Goal: Book appointment/travel/reservation

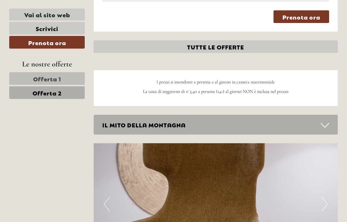
scroll to position [627, 0]
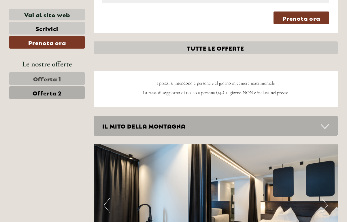
click at [64, 91] on link "Offerta 2" at bounding box center [46, 92] width 75 height 13
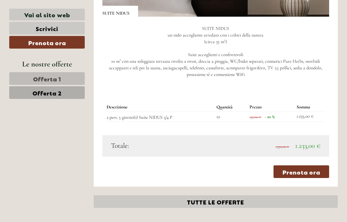
scroll to position [476, 0]
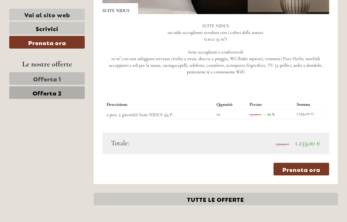
click at [54, 77] on span "Offerta 1" at bounding box center [47, 79] width 28 height 8
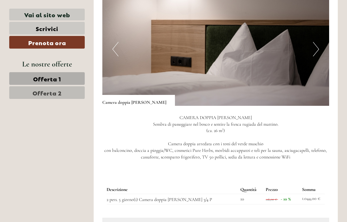
scroll to position [378, 0]
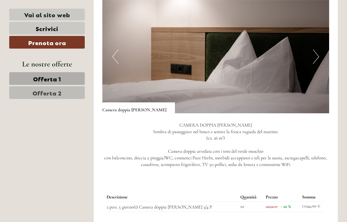
click at [64, 92] on link "Offerta 2" at bounding box center [46, 92] width 75 height 13
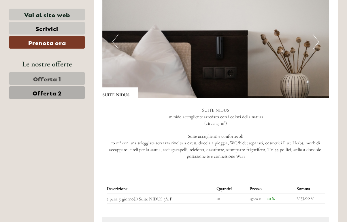
scroll to position [375, 0]
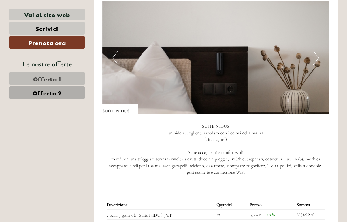
click at [317, 55] on button "Next" at bounding box center [316, 58] width 6 height 14
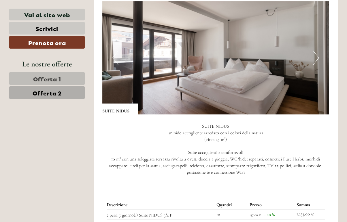
click at [316, 55] on button "Next" at bounding box center [316, 58] width 6 height 14
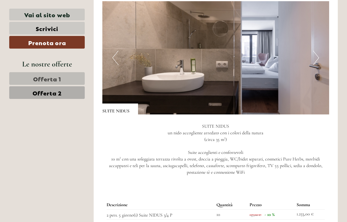
click at [316, 55] on button "Next" at bounding box center [316, 58] width 6 height 14
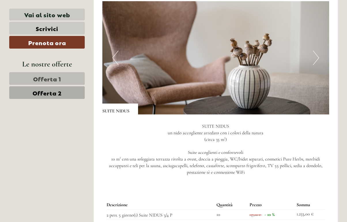
click at [316, 55] on button "Next" at bounding box center [316, 58] width 6 height 14
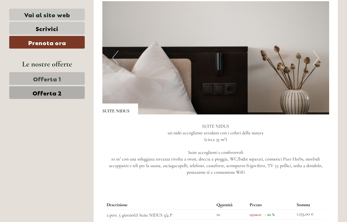
click at [316, 55] on button "Next" at bounding box center [316, 58] width 6 height 14
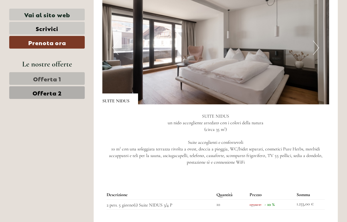
scroll to position [386, 0]
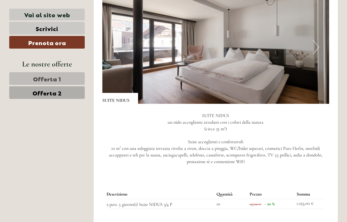
click at [48, 77] on span "Offerta 1" at bounding box center [47, 79] width 28 height 8
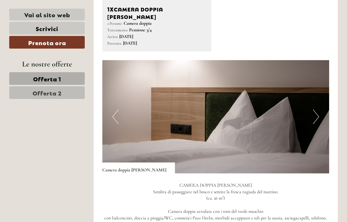
scroll to position [337, 0]
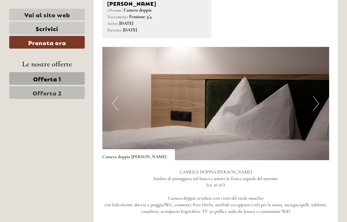
click at [314, 96] on button "Next" at bounding box center [316, 103] width 6 height 14
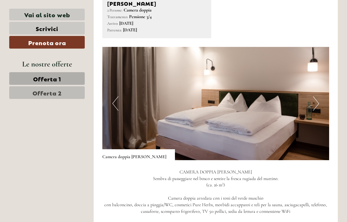
click at [314, 96] on button "Next" at bounding box center [316, 103] width 6 height 14
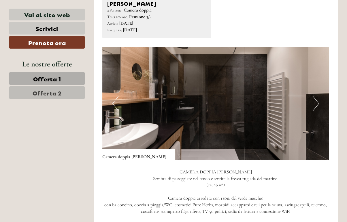
click at [314, 96] on button "Next" at bounding box center [316, 103] width 6 height 14
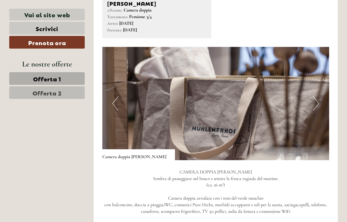
click at [314, 96] on button "Next" at bounding box center [316, 103] width 6 height 14
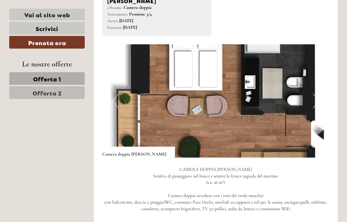
scroll to position [338, 0]
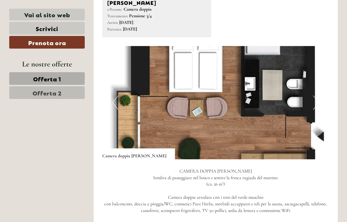
click at [69, 92] on link "Offerta 2" at bounding box center [46, 92] width 75 height 13
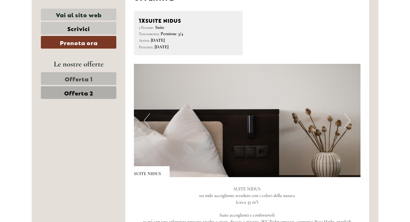
scroll to position [314, 0]
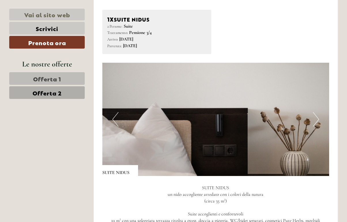
click at [56, 15] on link "Vai al sito web" at bounding box center [46, 15] width 75 height 12
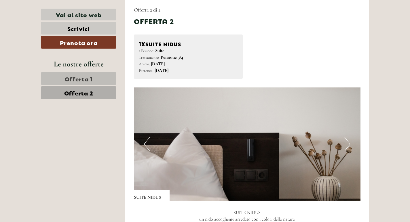
scroll to position [321, 0]
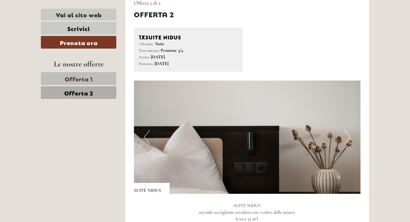
click at [101, 94] on link "Offerta 2" at bounding box center [78, 92] width 75 height 13
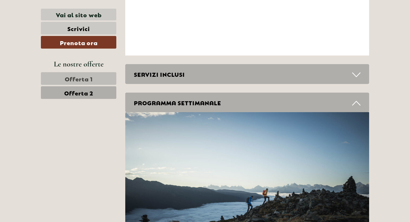
scroll to position [1391, 0]
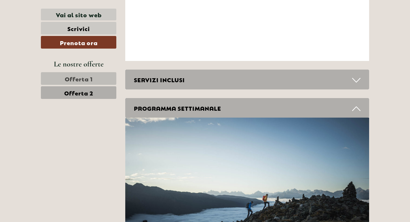
click at [346, 75] on icon at bounding box center [356, 80] width 8 height 10
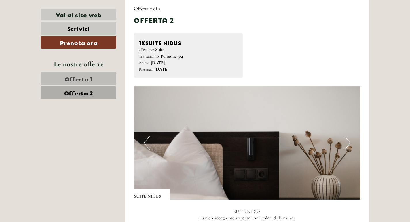
scroll to position [313, 0]
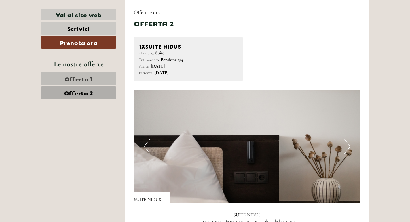
click at [97, 92] on link "Offerta 2" at bounding box center [78, 92] width 75 height 13
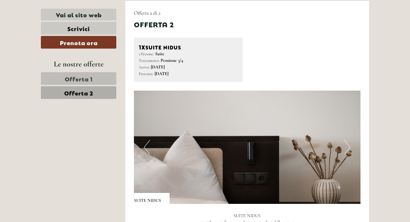
click at [87, 91] on span "Offerta 2" at bounding box center [78, 93] width 29 height 8
click at [89, 80] on span "Offerta 1" at bounding box center [79, 79] width 28 height 8
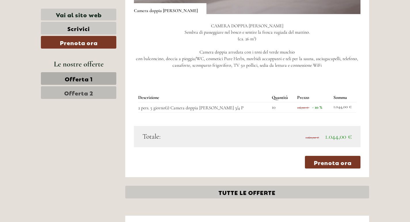
scroll to position [509, 0]
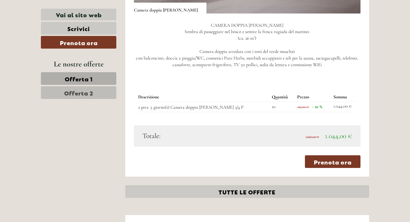
click at [90, 92] on span "Offerta 2" at bounding box center [78, 93] width 29 height 8
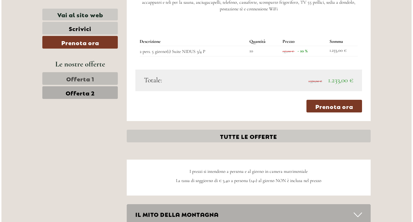
scroll to position [556, 0]
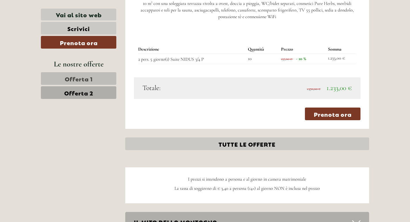
click at [324, 109] on link "Prenota ora" at bounding box center [333, 114] width 56 height 13
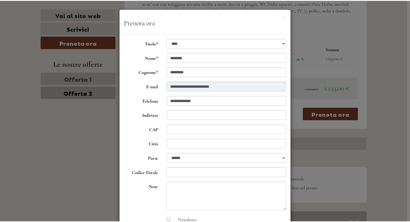
scroll to position [0, 0]
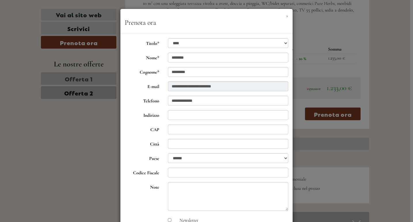
click at [286, 16] on button "×" at bounding box center [287, 16] width 2 height 6
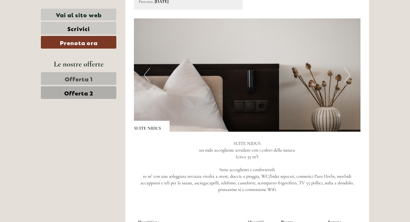
scroll to position [384, 0]
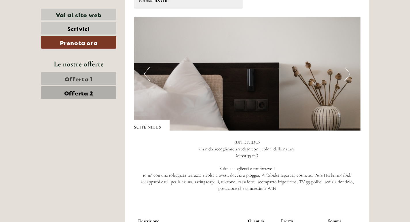
click at [96, 76] on link "Offerta 1" at bounding box center [78, 78] width 75 height 13
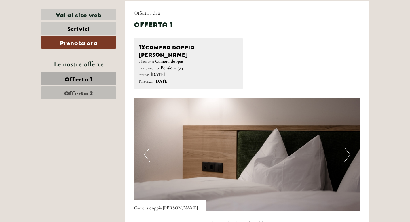
click at [90, 92] on span "Offerta 2" at bounding box center [78, 93] width 29 height 8
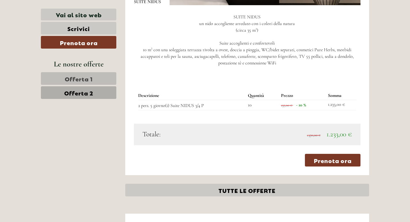
scroll to position [507, 0]
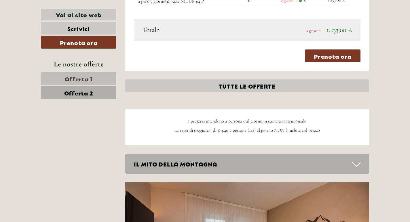
click at [96, 91] on link "Offerta 2" at bounding box center [78, 92] width 75 height 13
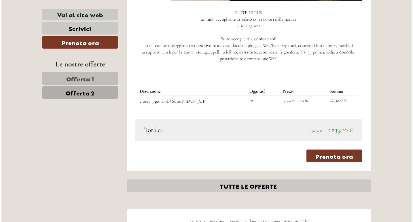
scroll to position [522, 0]
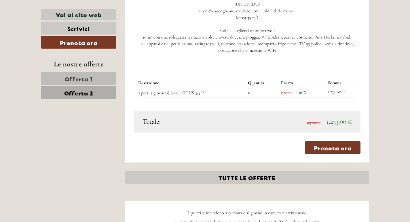
click at [322, 141] on link "Prenota ora" at bounding box center [333, 147] width 56 height 13
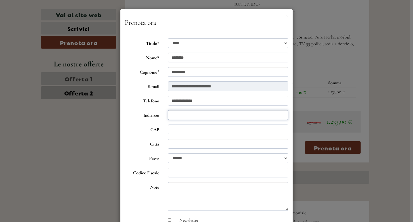
click at [279, 115] on input "Indirizzo" at bounding box center [228, 115] width 121 height 10
click at [280, 115] on input "Indirizzo" at bounding box center [228, 115] width 121 height 10
click at [278, 115] on input "Indirizzo" at bounding box center [228, 115] width 121 height 10
type input "**********"
type input "*****"
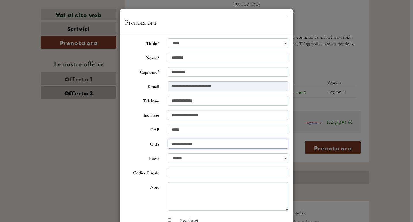
type input "**********"
click at [183, 175] on input "Codice Fiscale" at bounding box center [228, 173] width 121 height 10
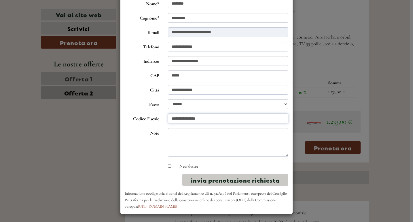
scroll to position [54, 0]
type input "**********"
click at [237, 178] on button "invia prenotazione richiesta" at bounding box center [235, 180] width 106 height 12
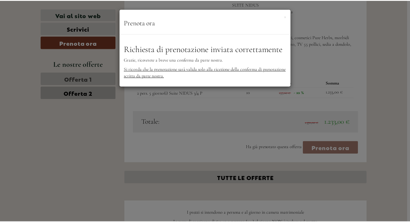
scroll to position [0, 0]
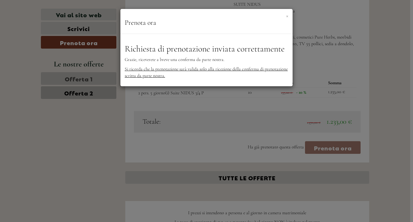
click at [287, 16] on button "×" at bounding box center [287, 16] width 2 height 6
